Goal: Task Accomplishment & Management: Complete application form

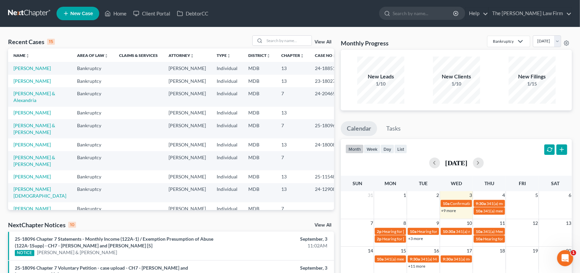
scroll to position [73, 0]
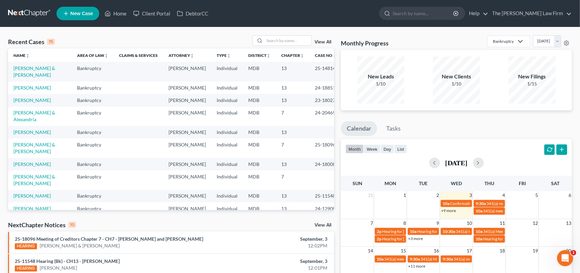
click at [70, 11] on span "New Case" at bounding box center [81, 13] width 23 height 5
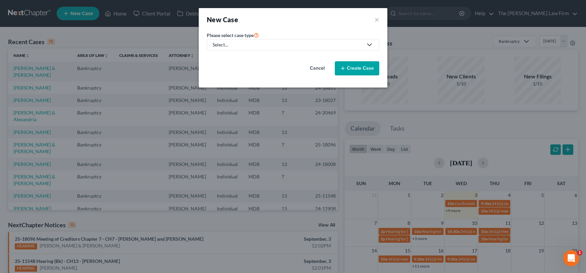
click at [255, 48] on link "Select..." at bounding box center [293, 44] width 172 height 11
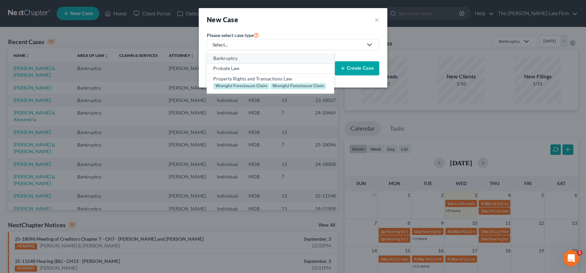
click at [243, 56] on div "Bankruptcy" at bounding box center [270, 58] width 114 height 7
select select "38"
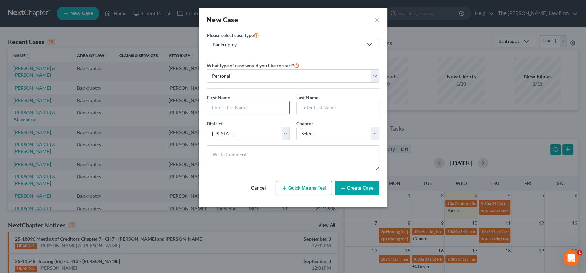
click at [231, 106] on input "text" at bounding box center [248, 107] width 82 height 13
type input "mandellin"
click at [329, 108] on input "text" at bounding box center [337, 107] width 82 height 13
drag, startPoint x: 217, startPoint y: 108, endPoint x: 213, endPoint y: 107, distance: 3.8
click at [213, 107] on input "mandellin" at bounding box center [248, 107] width 82 height 13
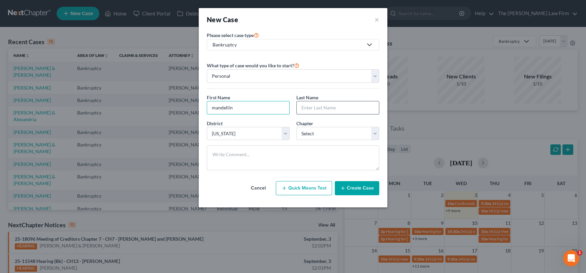
drag, startPoint x: 213, startPoint y: 107, endPoint x: 314, endPoint y: 105, distance: 100.3
click at [313, 105] on input "text" at bounding box center [337, 107] width 82 height 13
type input "[PERSON_NAME]"
click at [311, 134] on select "Select 7 11 12 13" at bounding box center [337, 133] width 83 height 13
select select "0"
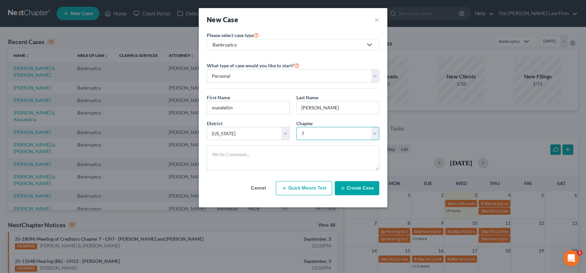
click at [296, 127] on select "Select 7 11 12 13" at bounding box center [337, 133] width 83 height 13
click at [214, 108] on input "mandellin" at bounding box center [248, 107] width 82 height 13
type input "Mandellin"
click at [362, 186] on button "Create Case" at bounding box center [356, 188] width 44 height 14
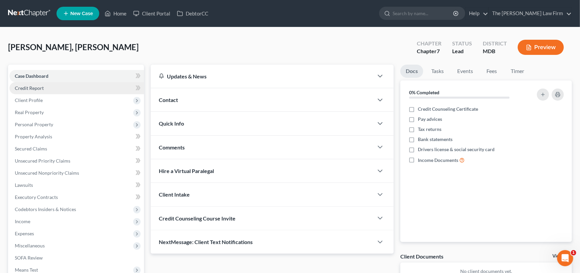
drag, startPoint x: 26, startPoint y: 86, endPoint x: 23, endPoint y: 84, distance: 3.9
click at [26, 86] on span "Credit Report" at bounding box center [29, 88] width 29 height 6
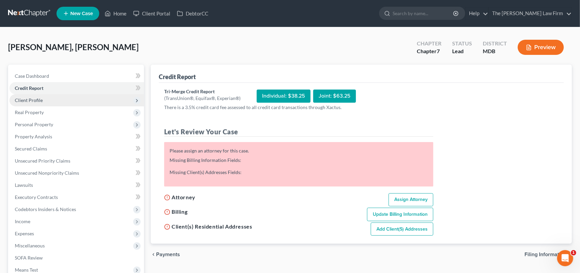
click at [35, 101] on span "Client Profile" at bounding box center [29, 100] width 28 height 6
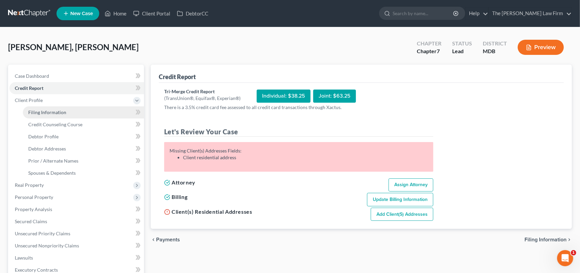
click at [33, 115] on link "Filing Information" at bounding box center [83, 112] width 121 height 12
select select "1"
select select "0"
select select "38"
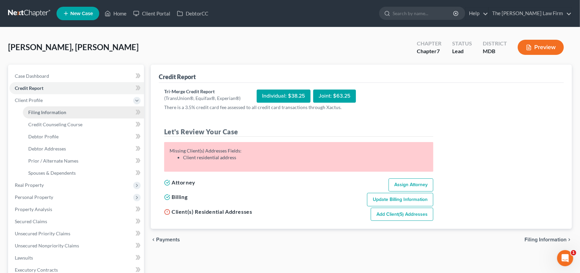
select select "0"
select select "21"
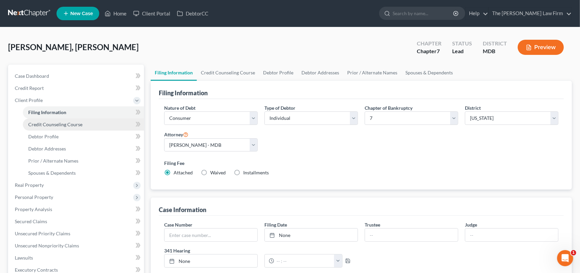
click at [71, 127] on link "Credit Counseling Course" at bounding box center [83, 124] width 121 height 12
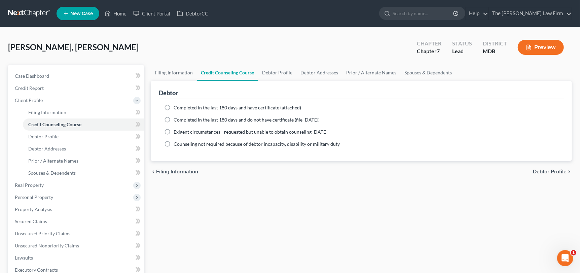
click at [174, 119] on label "Completed in the last 180 days and do not have certificate (file [DATE])" at bounding box center [247, 119] width 146 height 7
click at [176, 119] on input "Completed in the last 180 days and do not have certificate (file [DATE])" at bounding box center [178, 118] width 4 height 4
radio input "true"
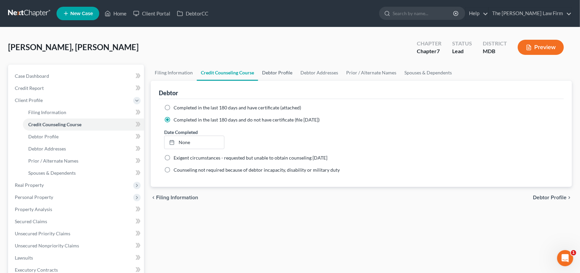
click at [274, 74] on link "Debtor Profile" at bounding box center [277, 73] width 38 height 16
select select "0"
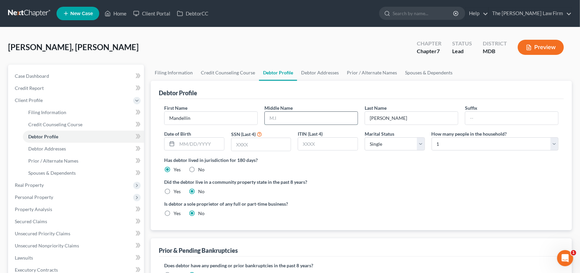
click at [278, 116] on input "text" at bounding box center [311, 118] width 93 height 13
drag, startPoint x: 196, startPoint y: 117, endPoint x: 136, endPoint y: 117, distance: 60.2
click at [136, 117] on div "Petition Navigation Case Dashboard Payments Invoices Payments Payments Credit R…" at bounding box center [290, 235] width 571 height 340
click at [303, 115] on input "text" at bounding box center [311, 118] width 93 height 13
type input "Victoria"
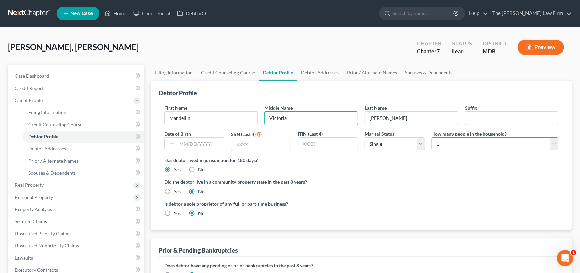
click at [437, 143] on select "Select 1 2 3 4 5 6 7 8 9 10 11 12 13 14 15 16 17 18 19 20" at bounding box center [495, 143] width 127 height 13
select select "1"
click at [432, 137] on select "Select 1 2 3 4 5 6 7 8 9 10 11 12 13 14 15 16 17 18 19 20" at bounding box center [495, 143] width 127 height 13
click at [197, 140] on input "text" at bounding box center [200, 144] width 47 height 13
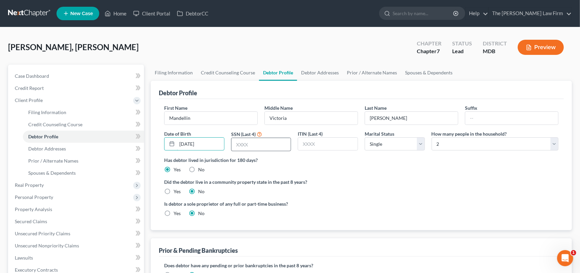
type input "[DATE]"
click at [243, 146] on input "text" at bounding box center [262, 144] width 60 height 13
type input "3296"
click at [320, 72] on link "Debtor Addresses" at bounding box center [320, 73] width 46 height 16
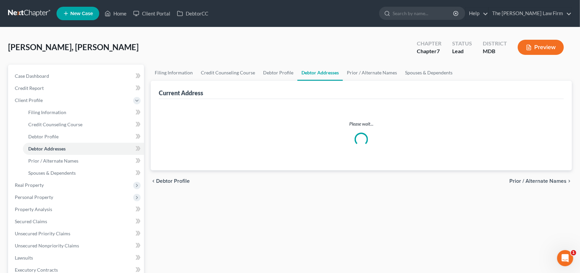
select select "0"
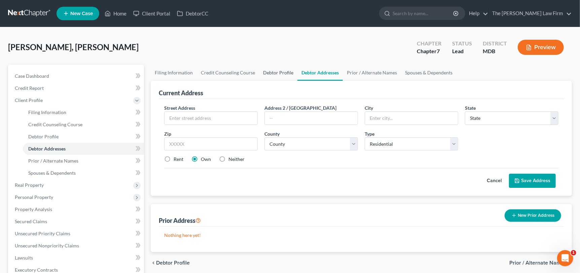
click at [273, 72] on link "Debtor Profile" at bounding box center [278, 73] width 38 height 16
select select "0"
select select "1"
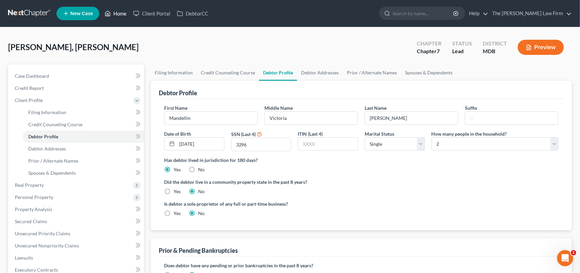
click at [117, 11] on link "Home" at bounding box center [115, 13] width 29 height 12
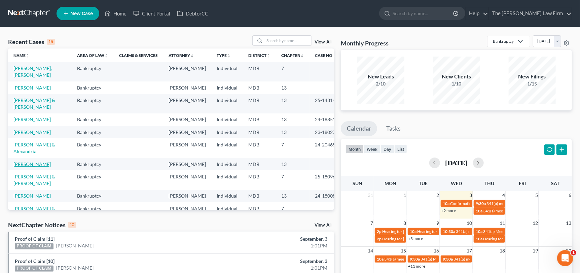
click at [50, 161] on link "[PERSON_NAME]" at bounding box center [31, 164] width 37 height 6
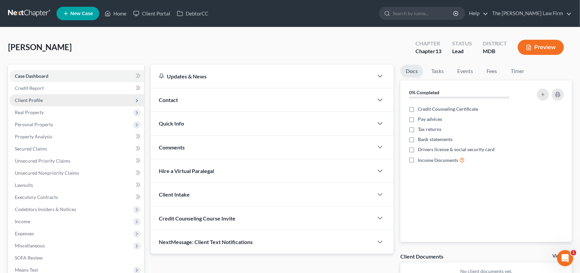
click at [31, 100] on span "Client Profile" at bounding box center [29, 100] width 28 height 6
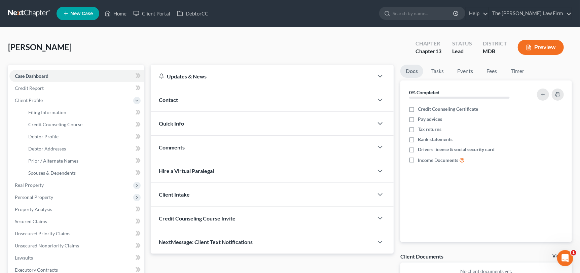
click at [169, 102] on span "Contact" at bounding box center [168, 100] width 19 height 6
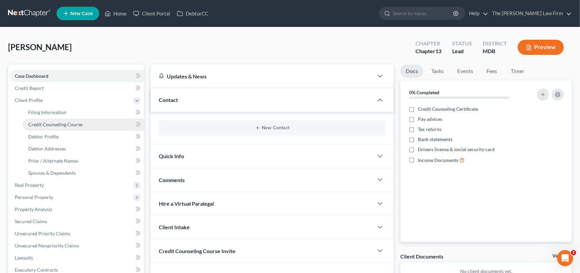
click at [56, 122] on span "Credit Counseling Course" at bounding box center [55, 124] width 54 height 6
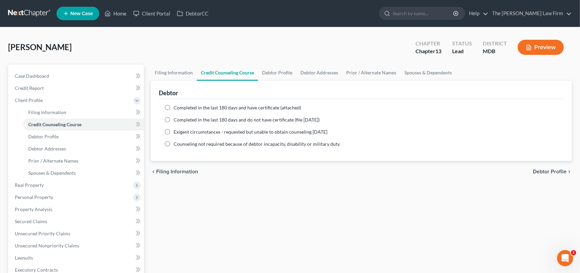
click at [174, 119] on label "Completed in the last 180 days and do not have certificate (file [DATE])" at bounding box center [247, 119] width 146 height 7
click at [176, 119] on input "Completed in the last 180 days and do not have certificate (file [DATE])" at bounding box center [178, 118] width 4 height 4
radio input "true"
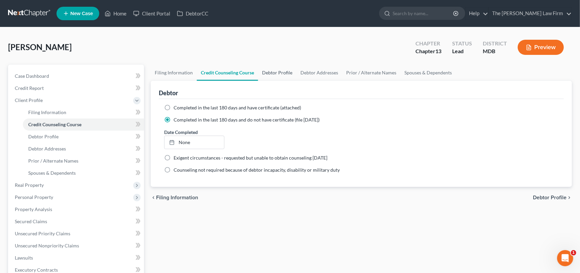
click at [279, 71] on link "Debtor Profile" at bounding box center [277, 73] width 38 height 16
select select "1"
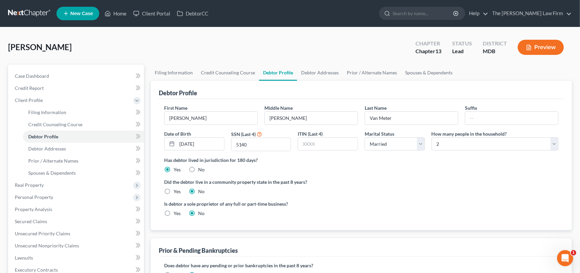
radio input "true"
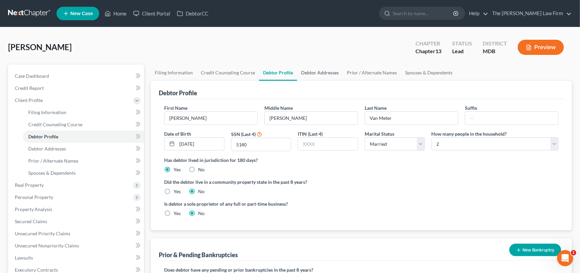
click at [317, 70] on link "Debtor Addresses" at bounding box center [320, 73] width 46 height 16
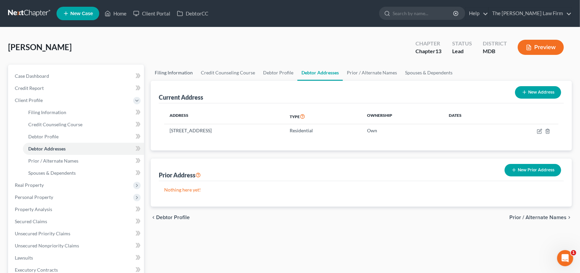
click at [170, 70] on link "Filing Information" at bounding box center [174, 73] width 46 height 16
select select "1"
select select "0"
select select "3"
select select "38"
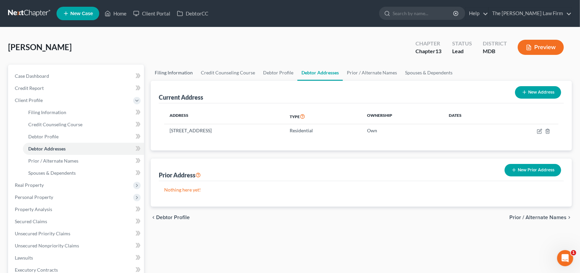
select select "0"
select select "21"
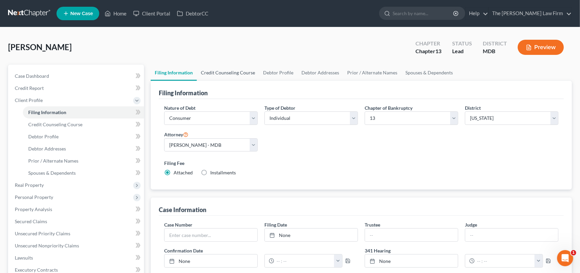
click at [212, 73] on link "Credit Counseling Course" at bounding box center [228, 73] width 62 height 16
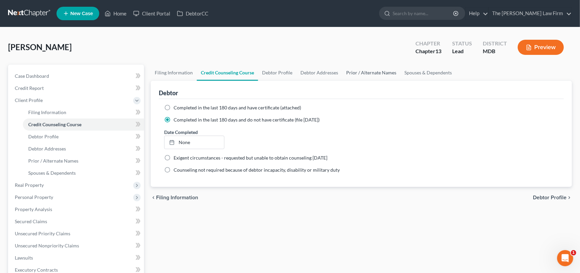
click at [362, 75] on link "Prior / Alternate Names" at bounding box center [371, 73] width 58 height 16
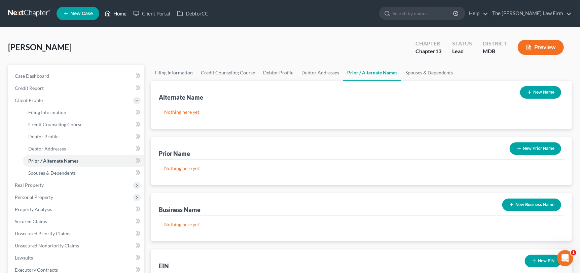
click at [114, 12] on link "Home" at bounding box center [115, 13] width 29 height 12
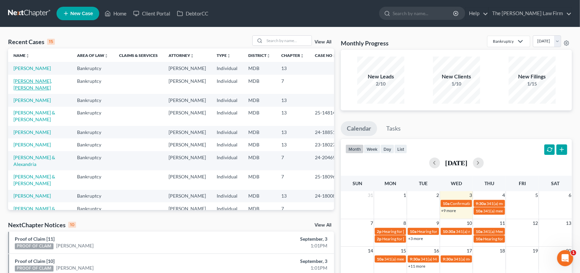
click at [41, 81] on link "[PERSON_NAME], [PERSON_NAME]" at bounding box center [32, 84] width 38 height 12
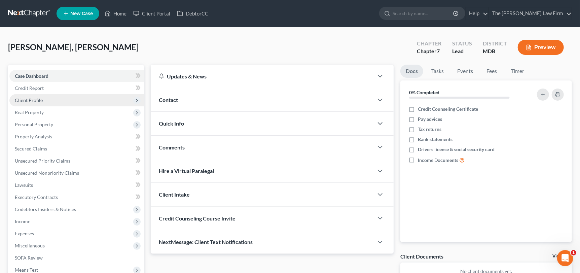
click at [30, 101] on span "Client Profile" at bounding box center [29, 100] width 28 height 6
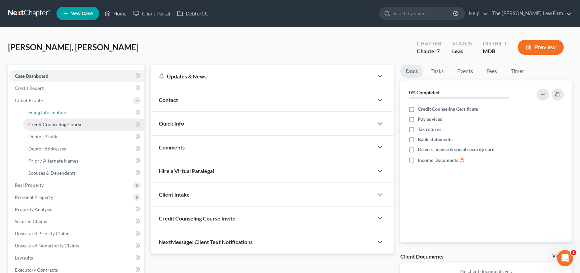
click at [42, 117] on link "Filing Information" at bounding box center [83, 112] width 121 height 12
select select "1"
select select "0"
select select "38"
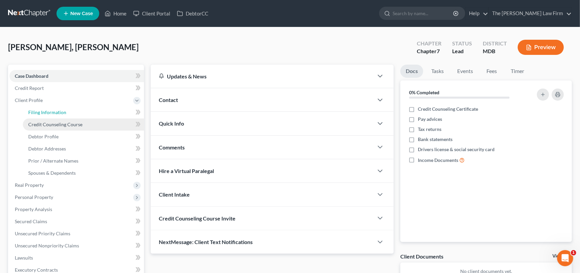
select select "0"
select select "21"
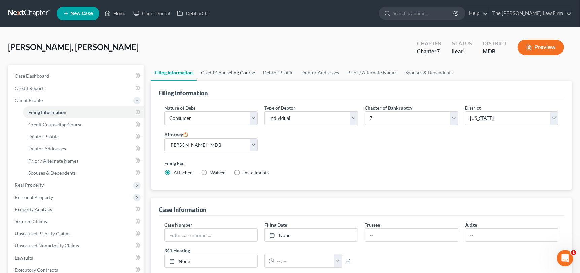
click at [239, 71] on link "Credit Counseling Course" at bounding box center [228, 73] width 62 height 16
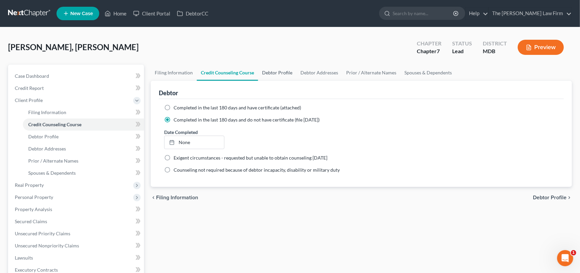
click at [281, 72] on link "Debtor Profile" at bounding box center [277, 73] width 38 height 16
select select "0"
select select "1"
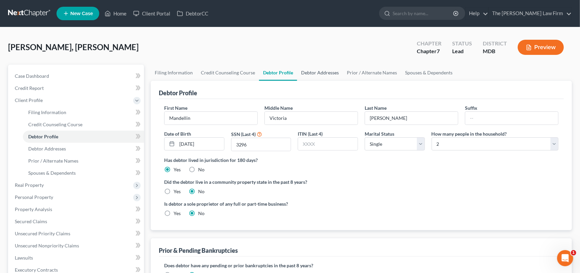
click at [327, 72] on link "Debtor Addresses" at bounding box center [320, 73] width 46 height 16
select select "0"
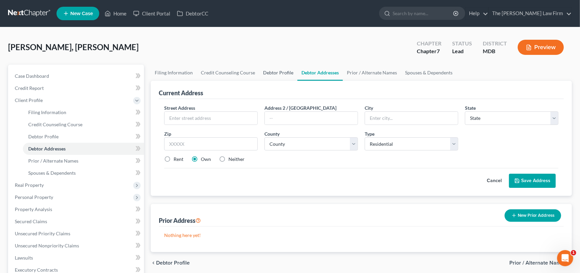
click at [286, 71] on link "Debtor Profile" at bounding box center [278, 73] width 38 height 16
select select "0"
select select "1"
